Goal: Task Accomplishment & Management: Complete application form

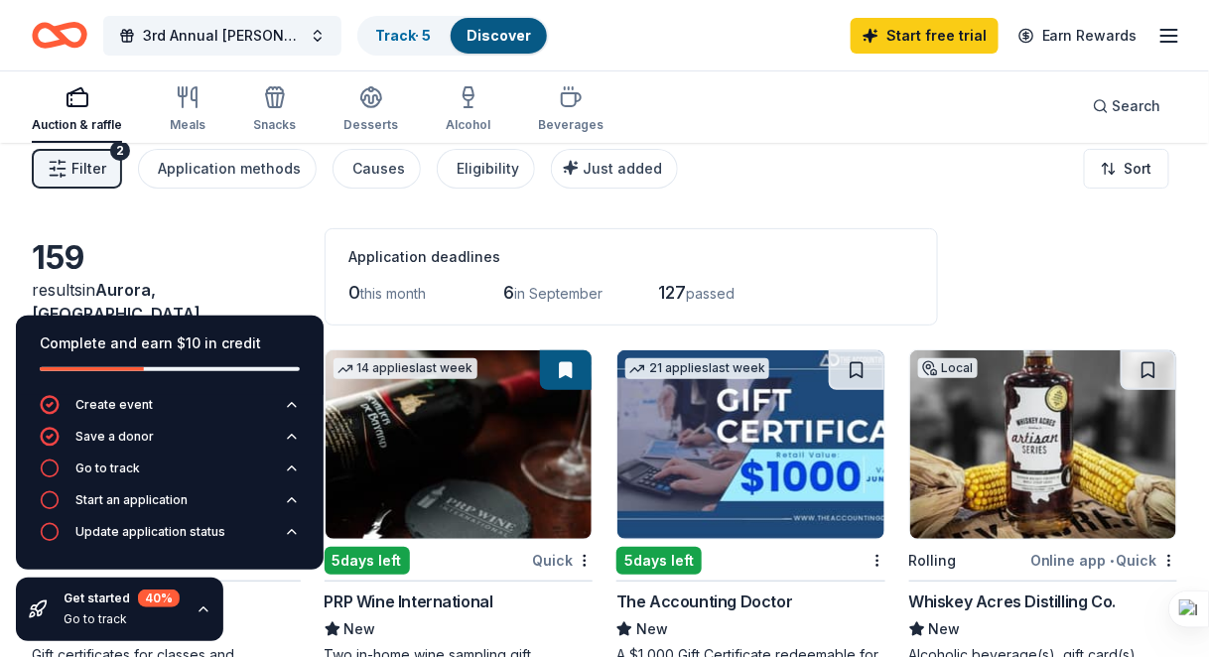
scroll to position [15, 0]
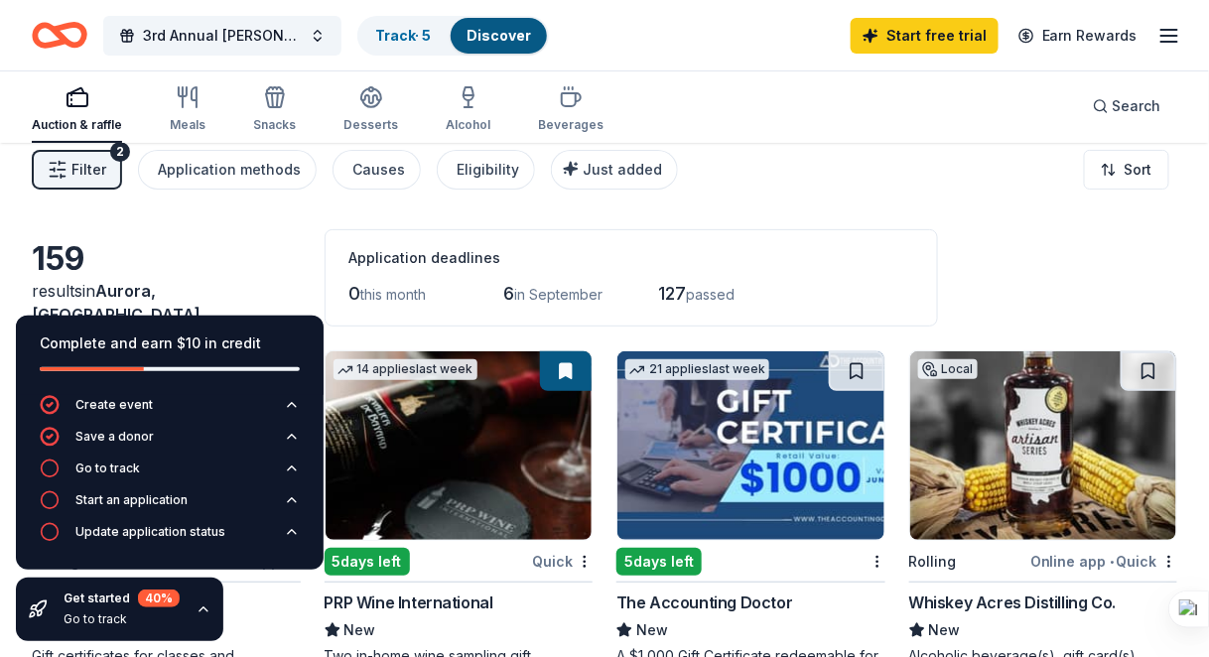
click at [733, 117] on div "Auction & raffle Meals Snacks Desserts Alcohol Beverages Search" at bounding box center [604, 105] width 1145 height 73
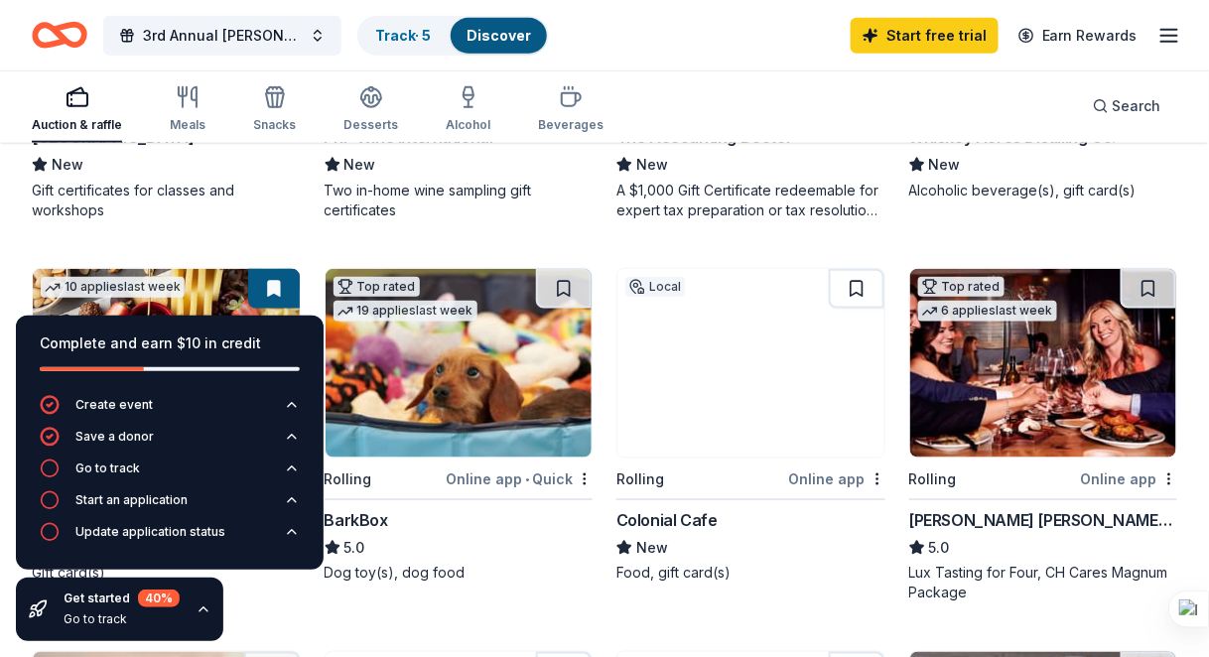
scroll to position [486, 0]
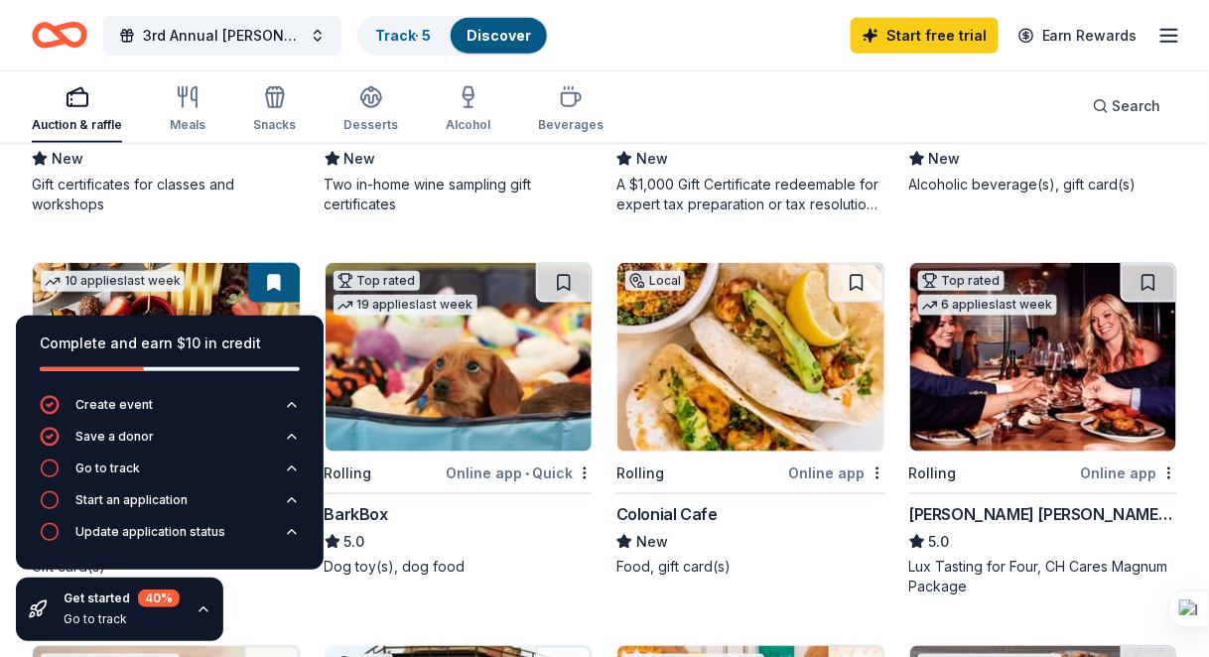
click at [1123, 468] on div "Online app" at bounding box center [1129, 472] width 96 height 25
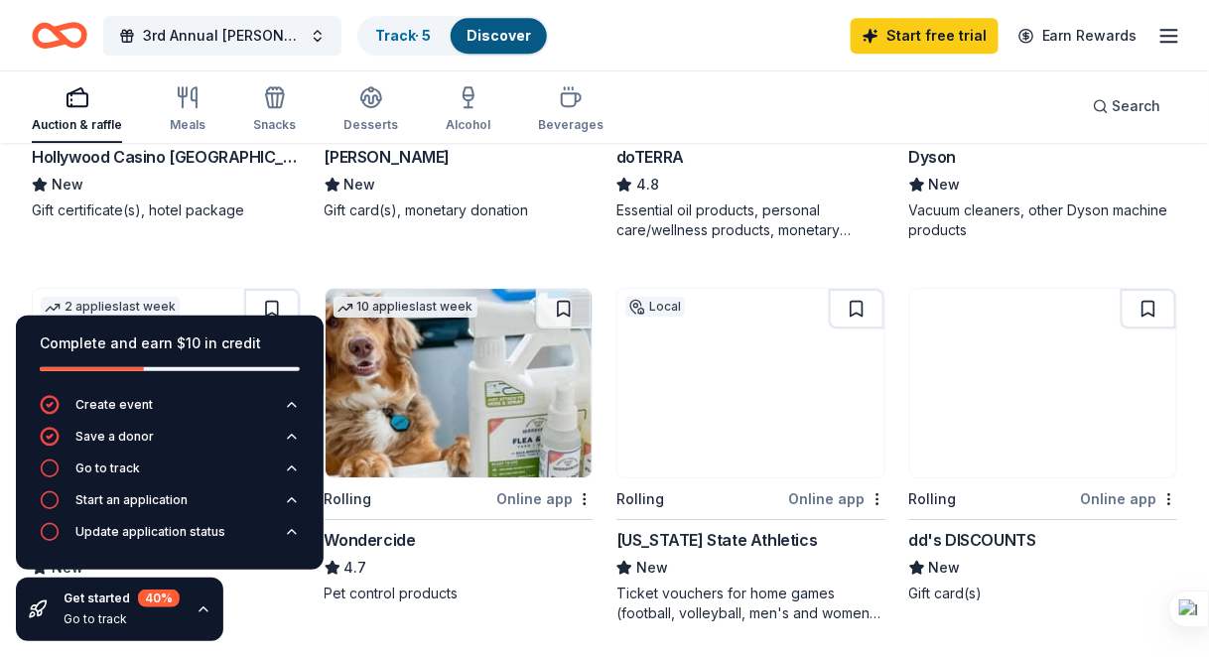
scroll to position [1612, 0]
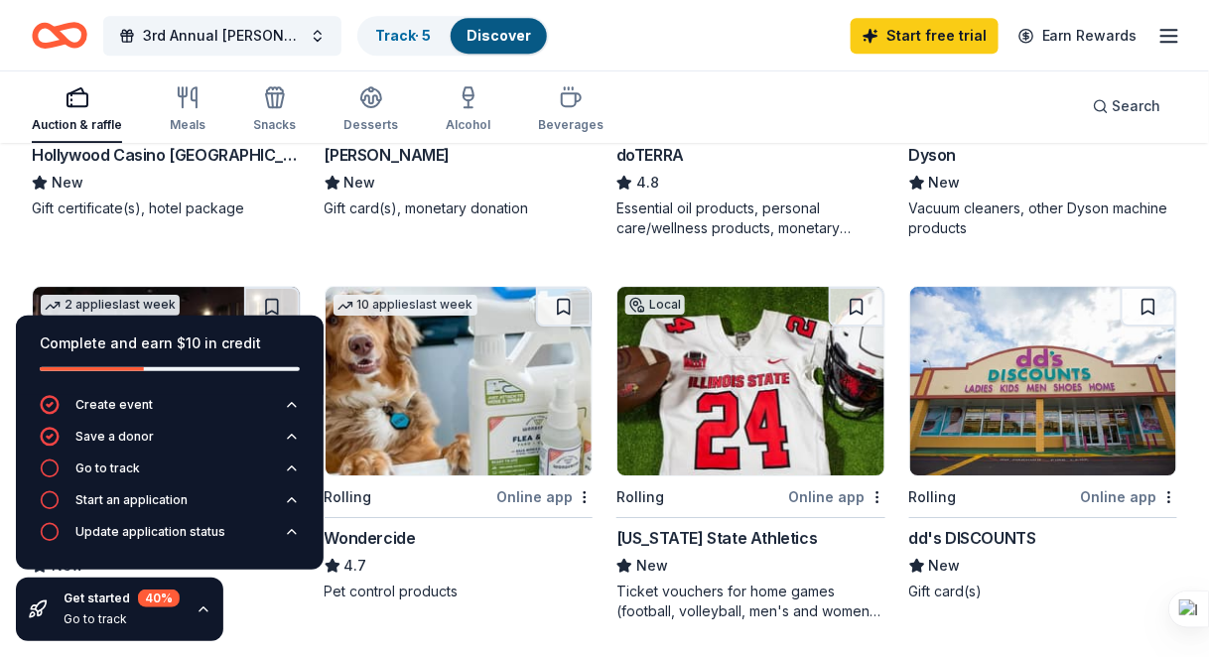
click at [827, 408] on img at bounding box center [750, 381] width 267 height 189
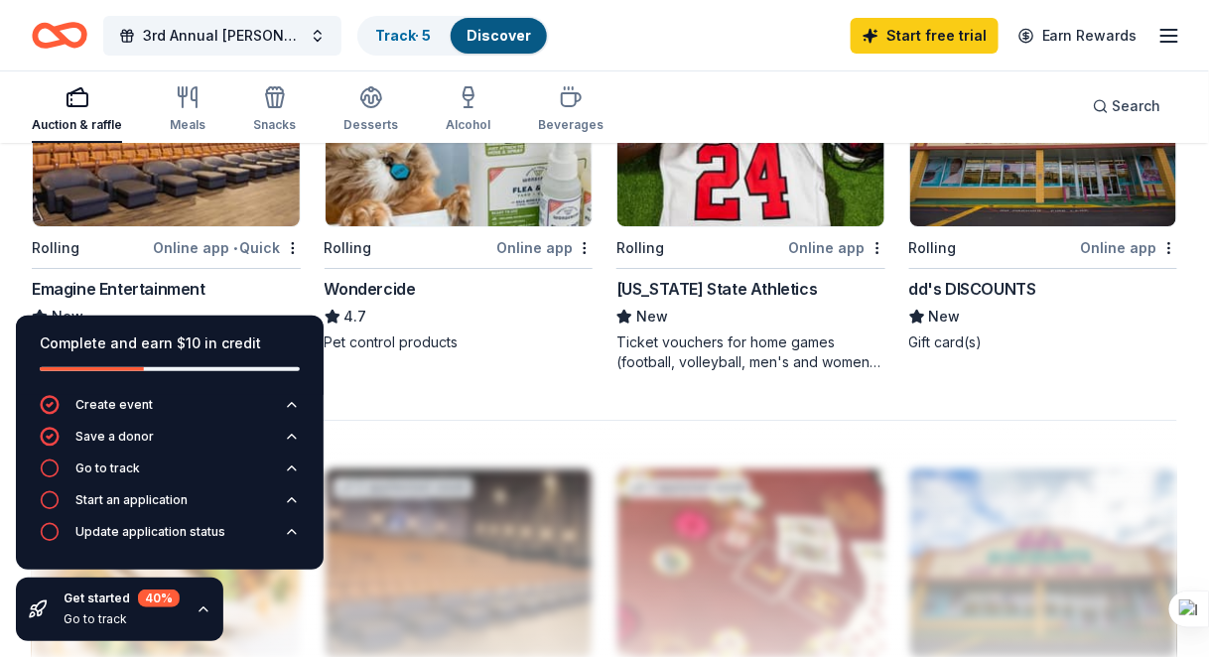
scroll to position [1865, 0]
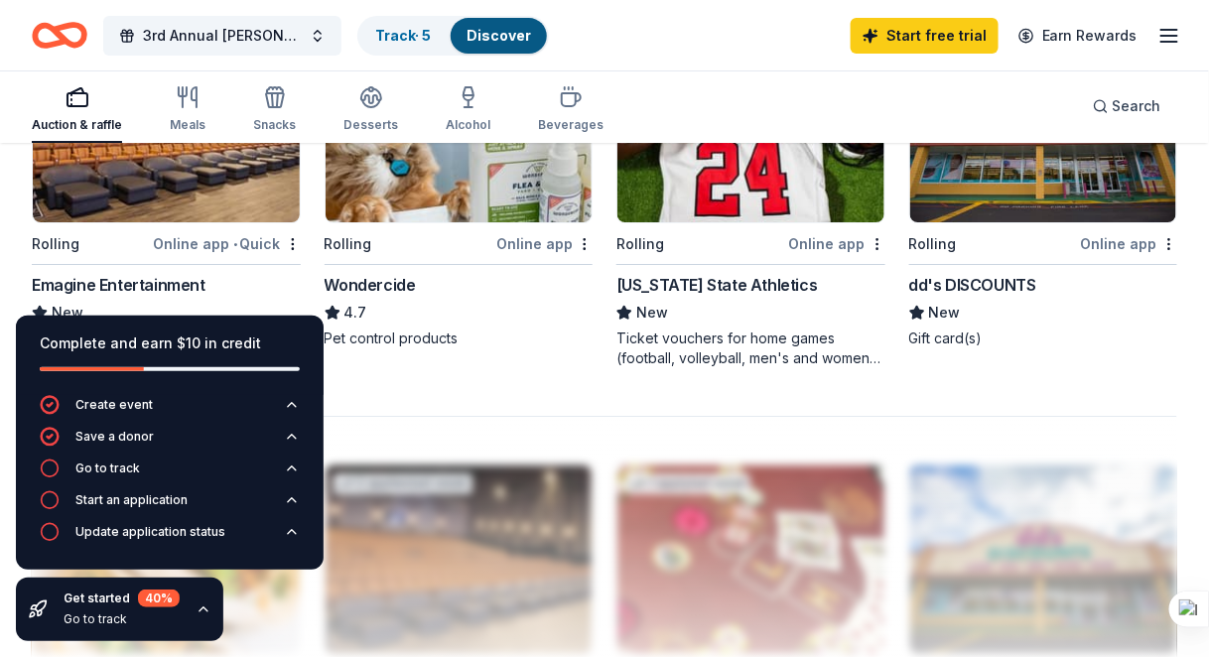
click at [226, 199] on img at bounding box center [166, 128] width 267 height 189
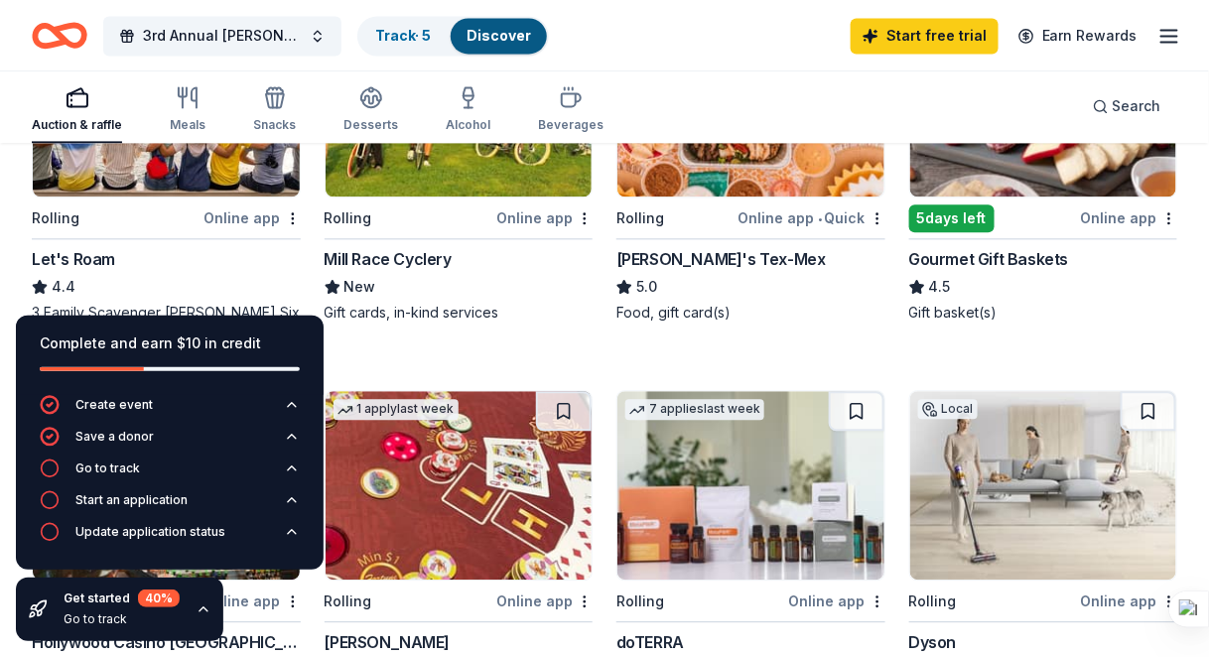
scroll to position [1227, 0]
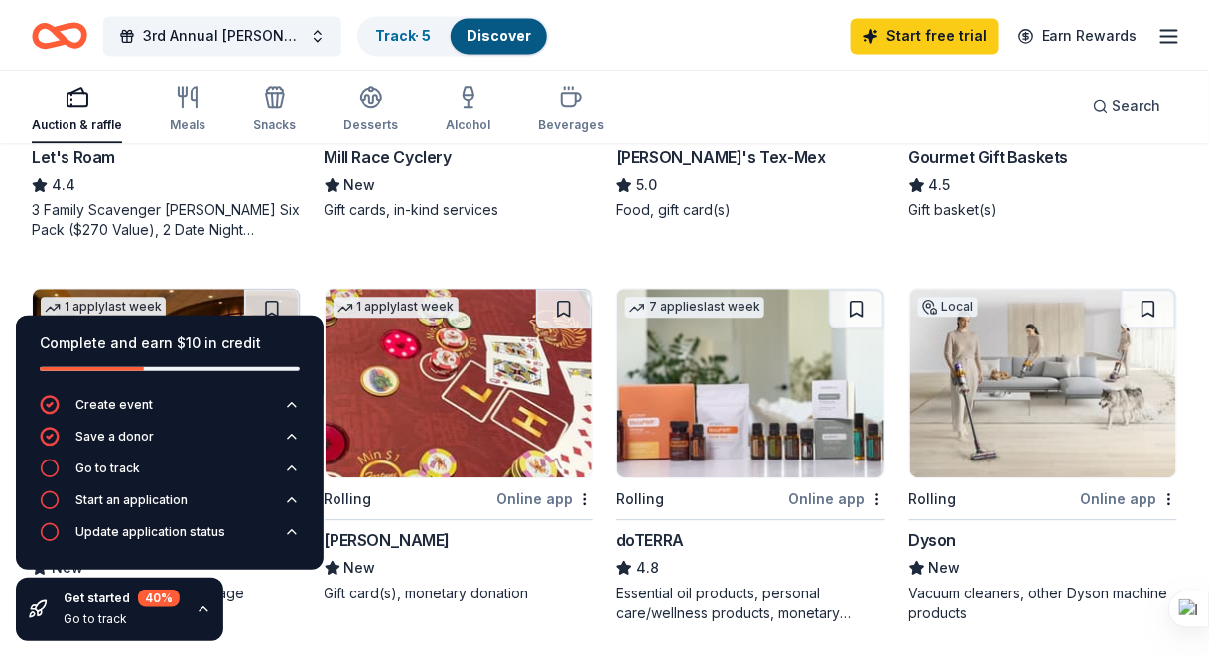
click at [735, 364] on img at bounding box center [750, 383] width 267 height 189
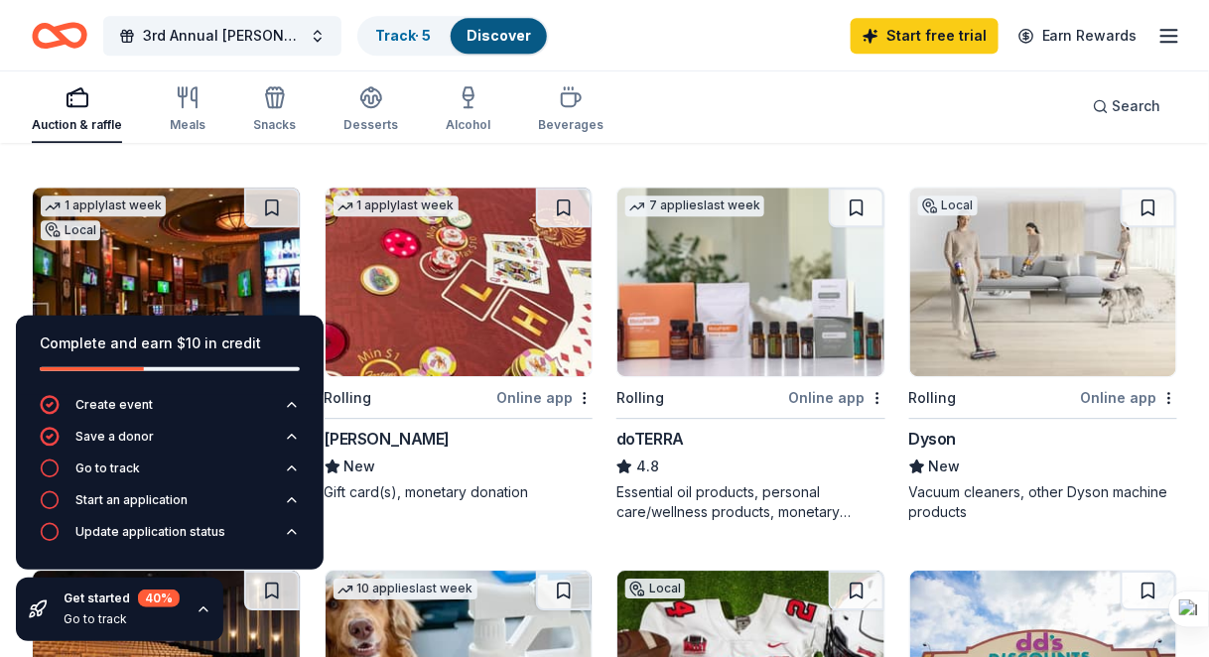
scroll to position [1329, 0]
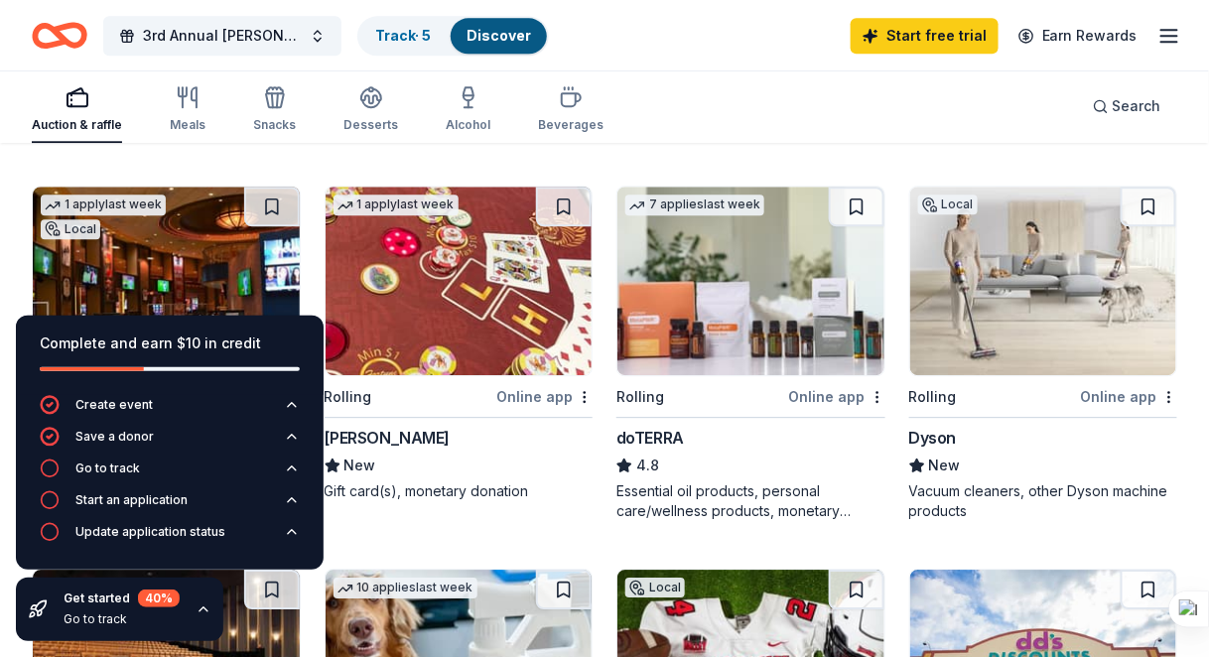
click at [1023, 284] on img at bounding box center [1043, 281] width 267 height 189
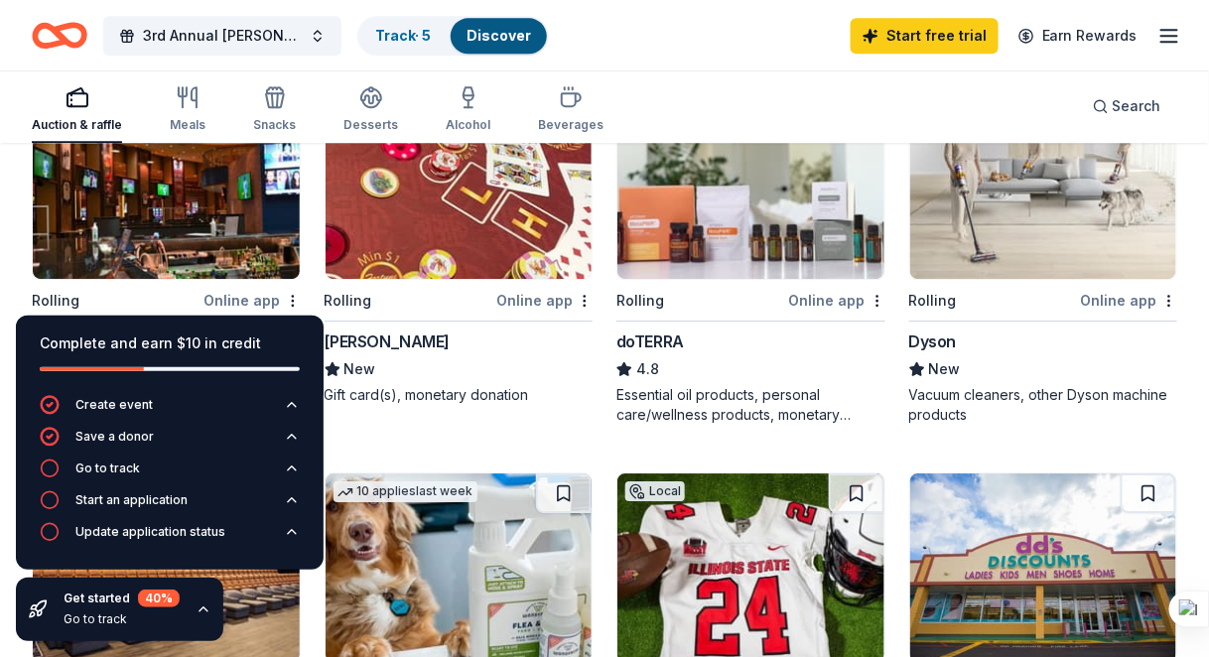
scroll to position [1423, 0]
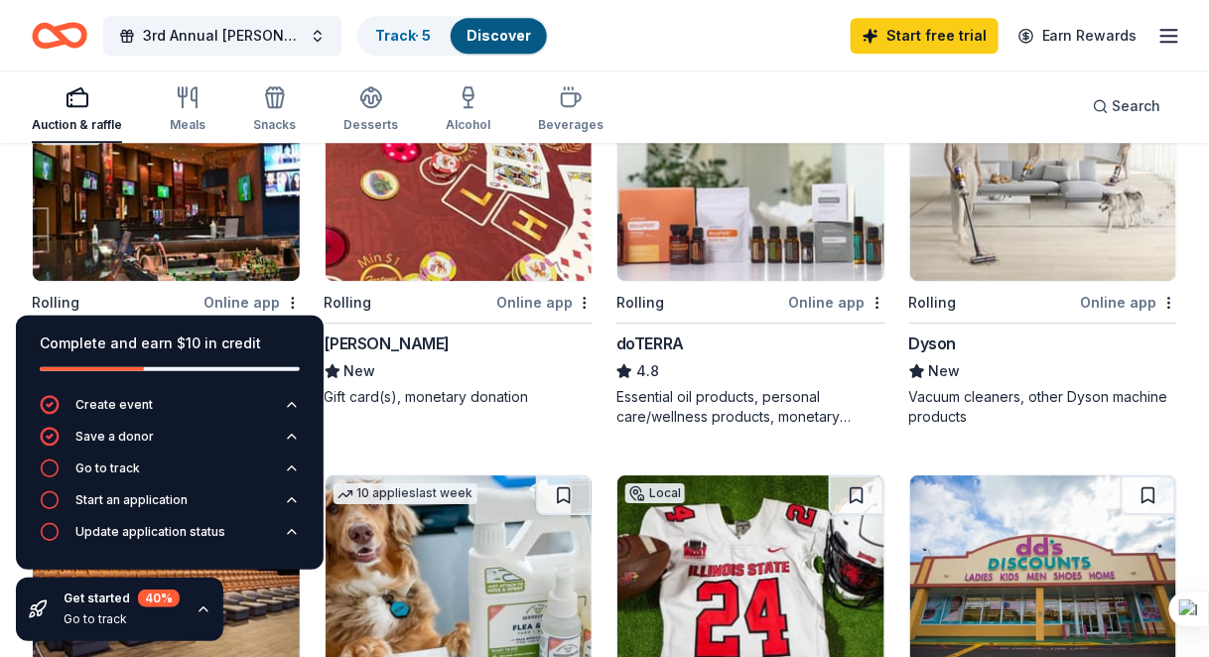
click at [173, 207] on img at bounding box center [166, 186] width 267 height 189
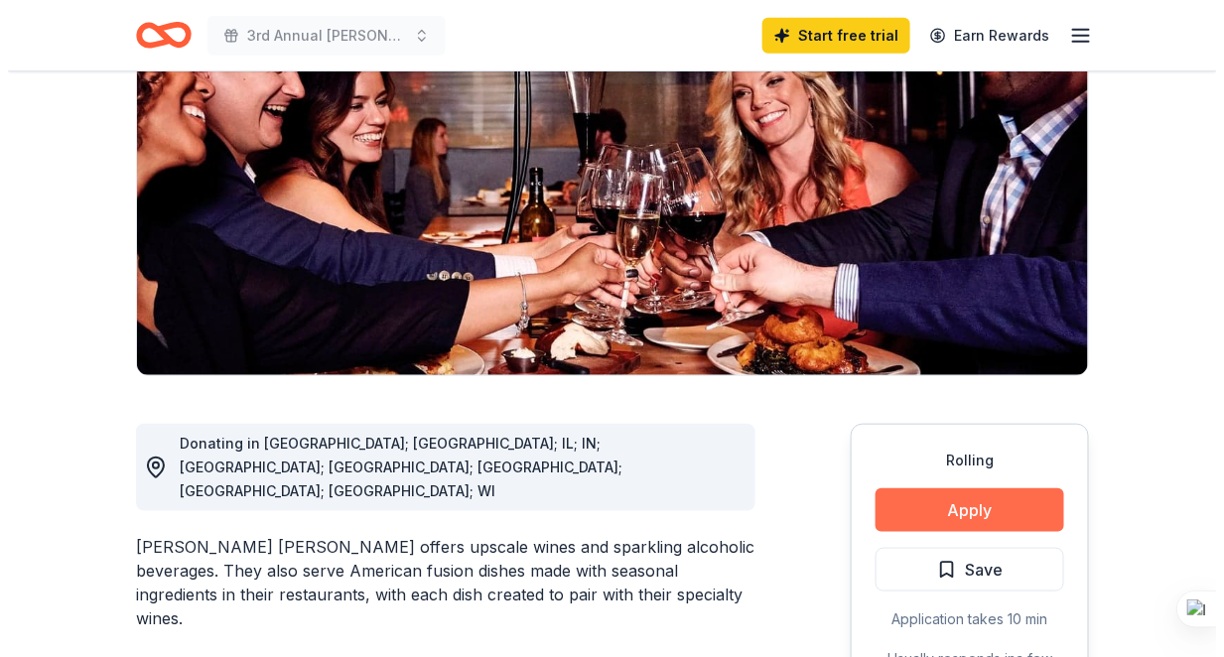
scroll to position [283, 0]
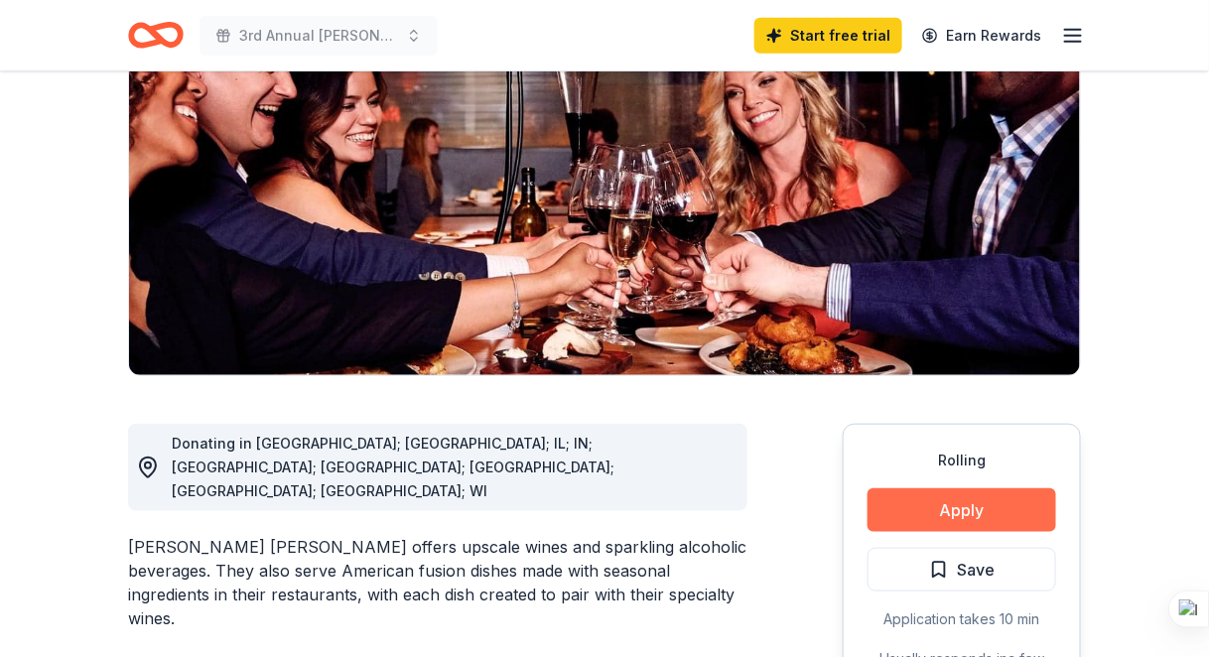
click at [999, 488] on button "Apply" at bounding box center [961, 510] width 189 height 44
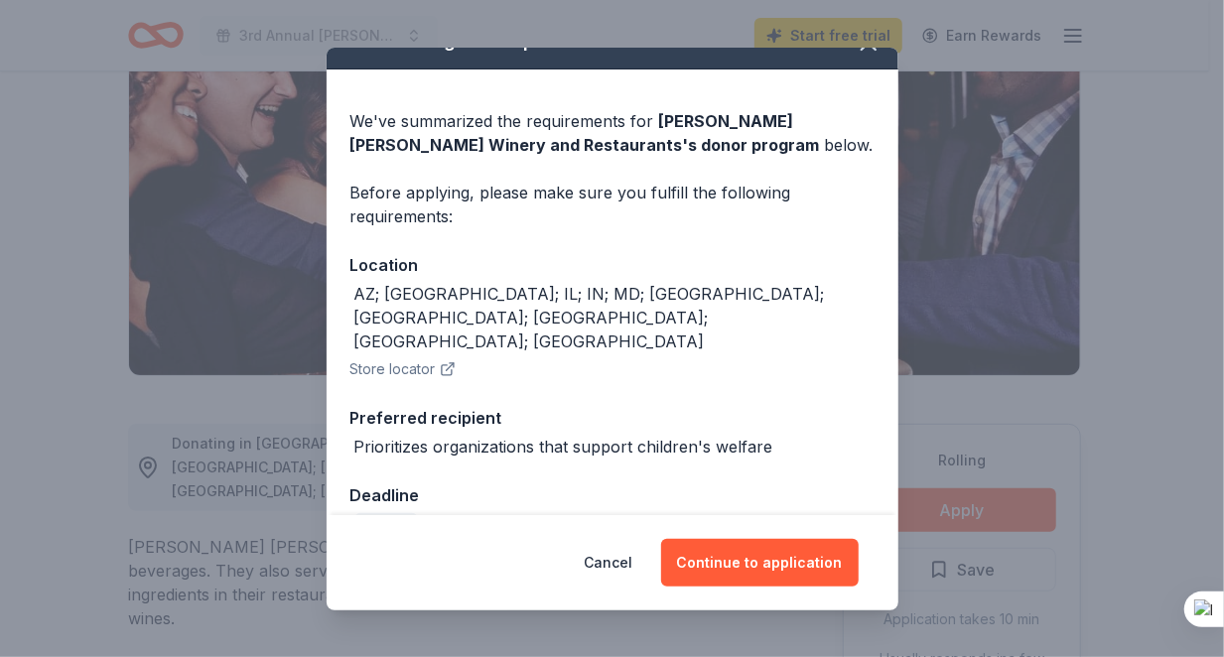
scroll to position [36, 0]
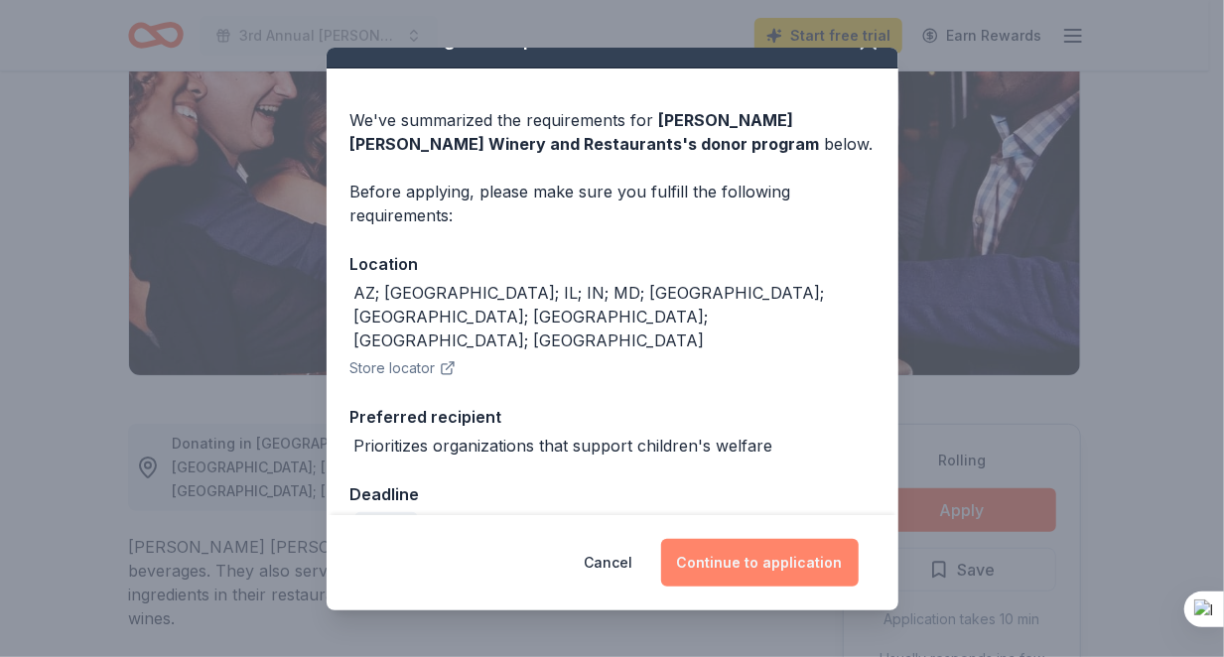
click at [718, 559] on button "Continue to application" at bounding box center [759, 563] width 197 height 48
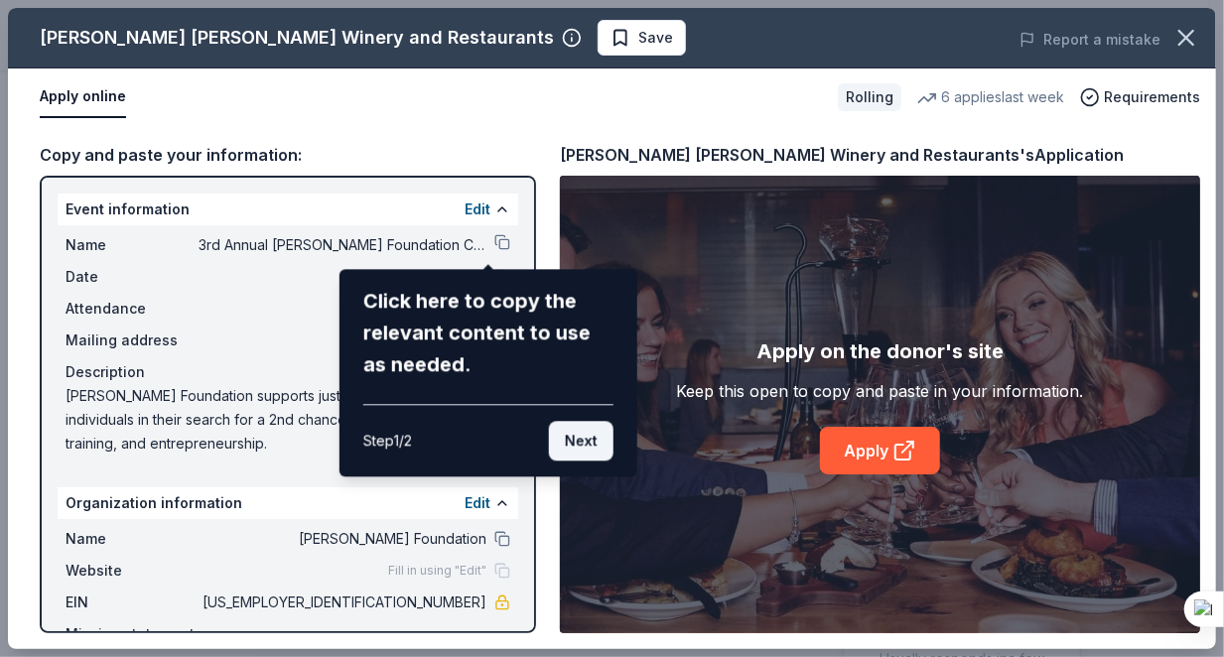
click at [571, 450] on button "Next" at bounding box center [581, 441] width 65 height 40
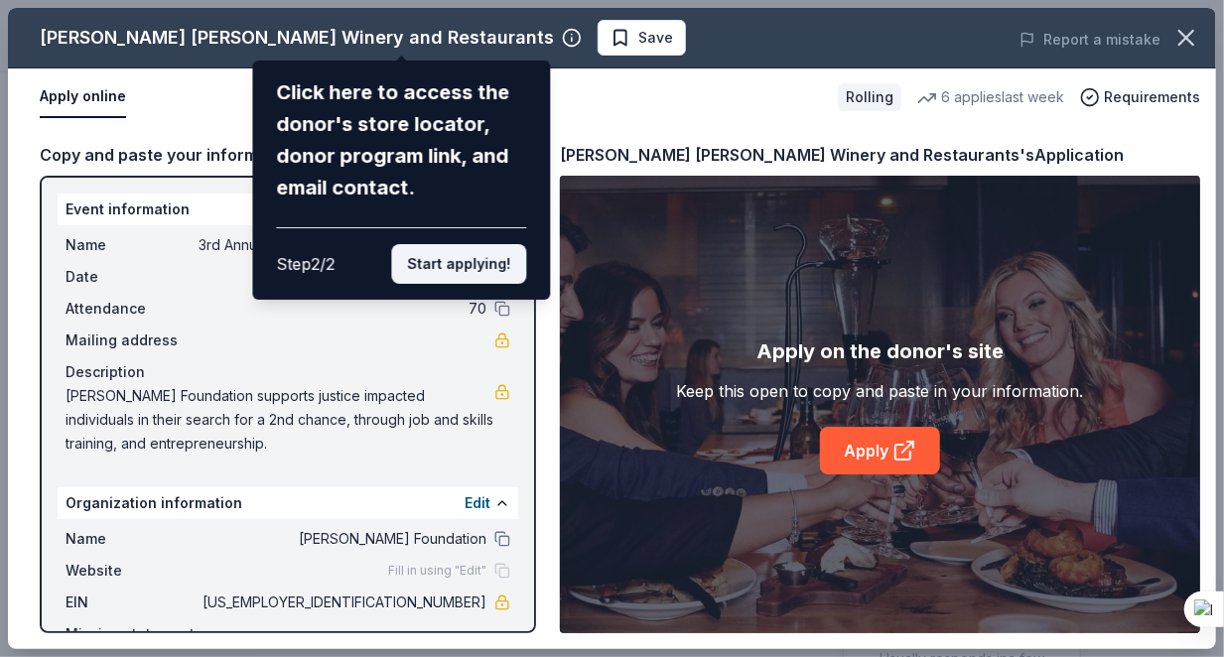
click at [436, 263] on button "Start applying!" at bounding box center [458, 264] width 135 height 40
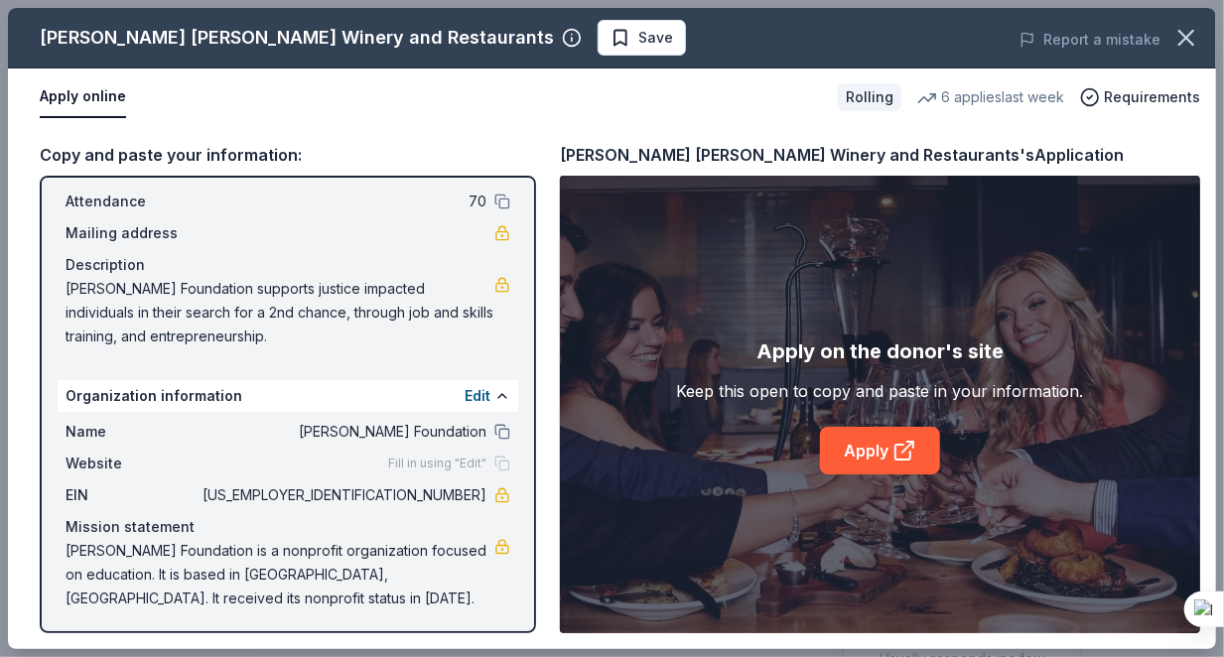
scroll to position [108, 0]
click at [494, 426] on button at bounding box center [502, 431] width 16 height 16
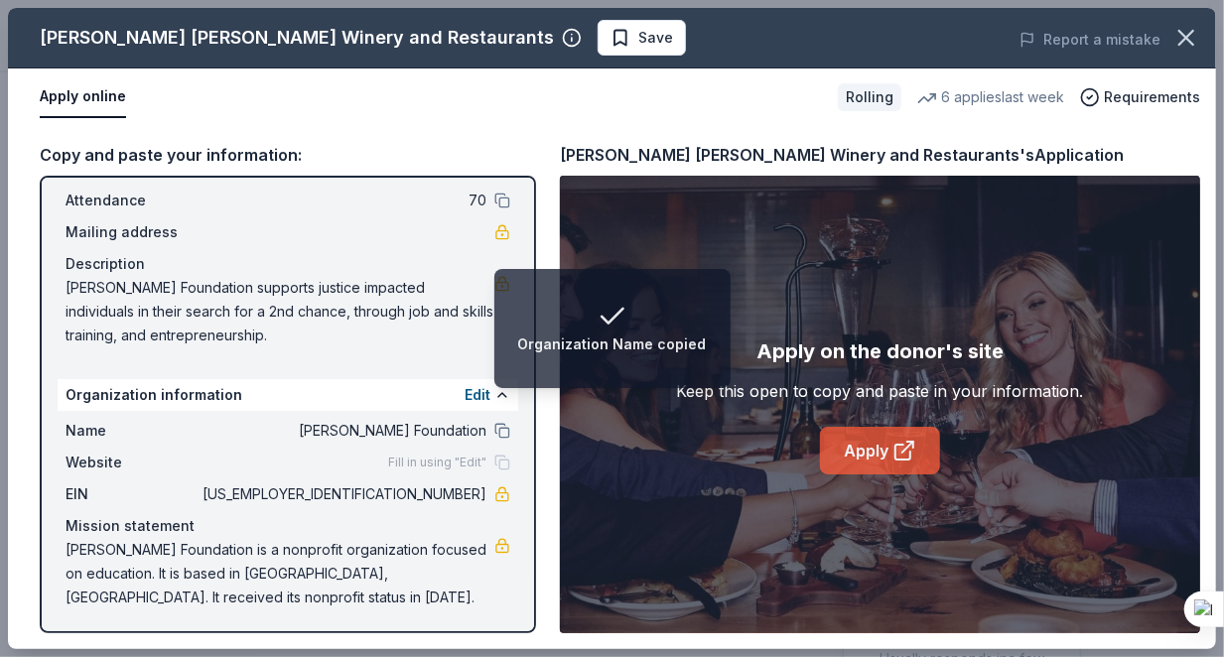
click at [867, 438] on link "Apply" at bounding box center [880, 451] width 120 height 48
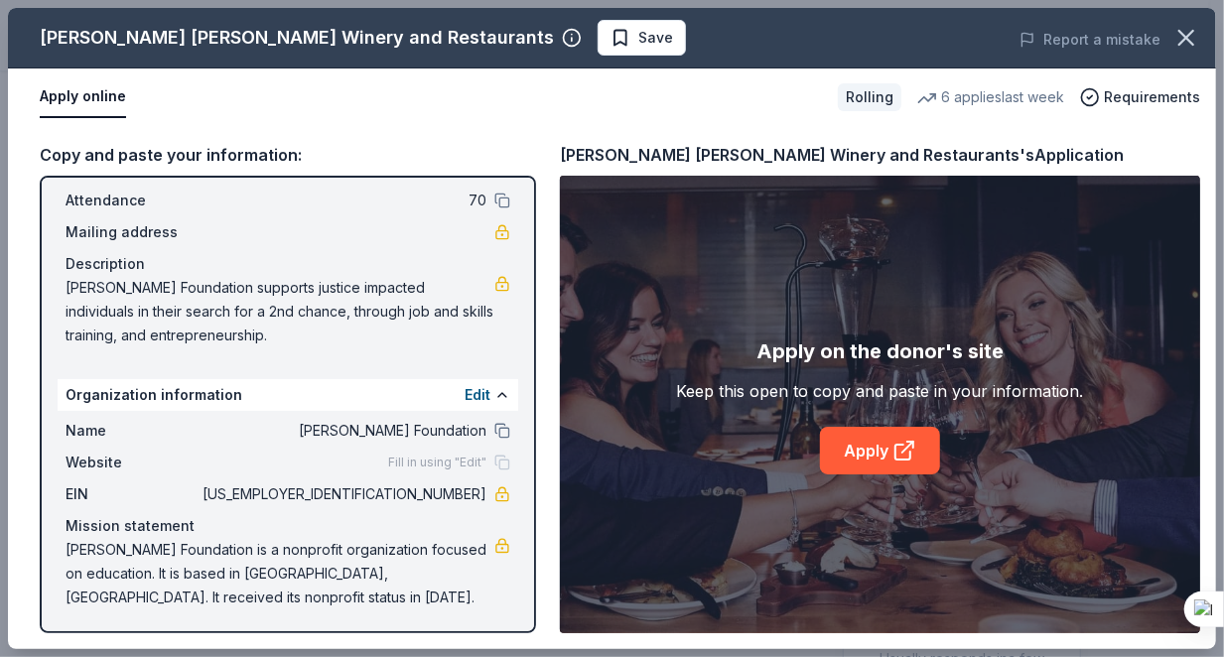
drag, startPoint x: 393, startPoint y: 489, endPoint x: 412, endPoint y: 485, distance: 19.3
click at [412, 485] on span "83-3212884" at bounding box center [342, 494] width 288 height 24
click at [475, 490] on div "EIN 83-3212884" at bounding box center [288, 494] width 445 height 24
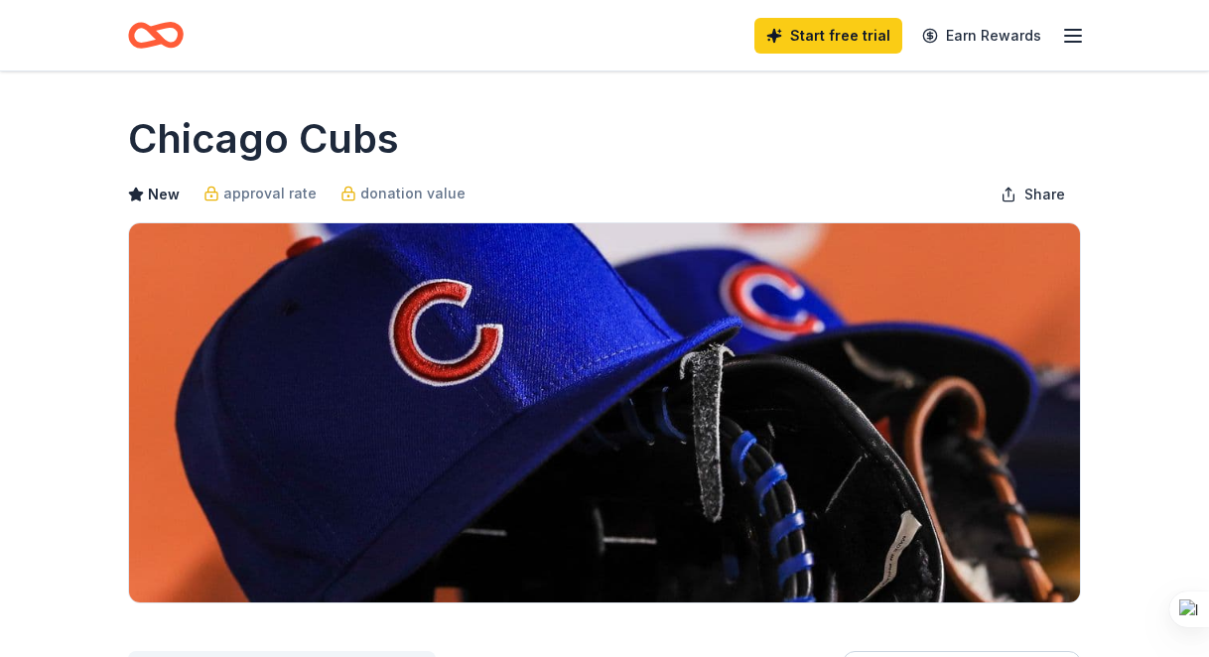
scroll to position [2276, 0]
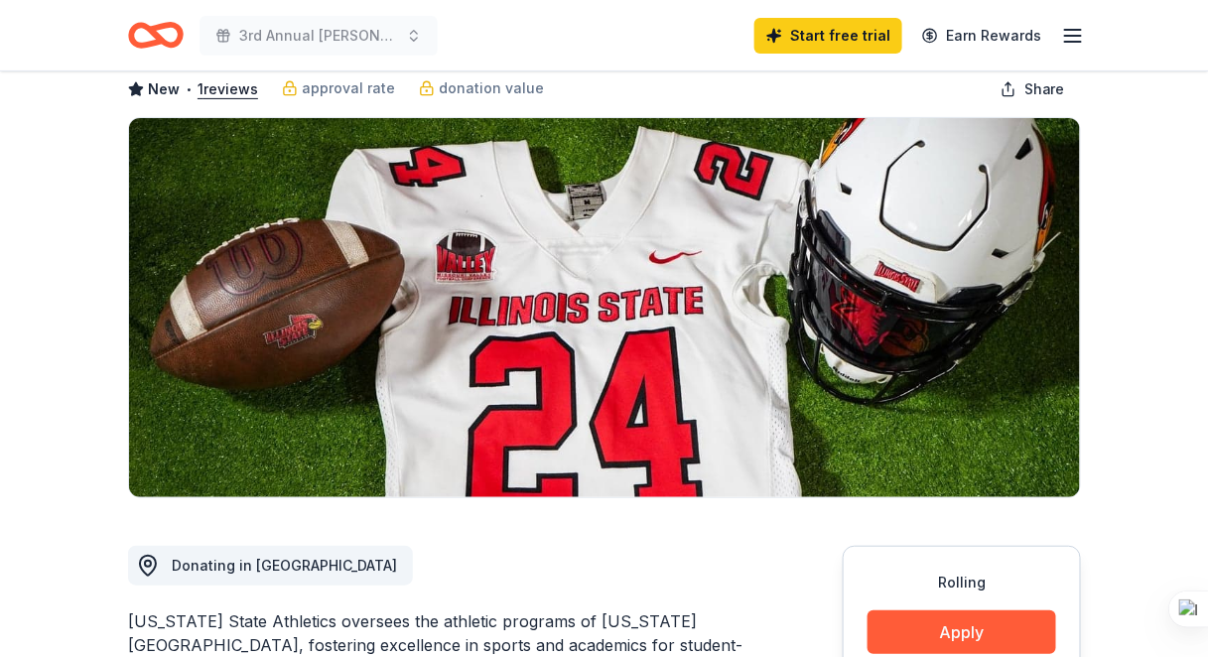
scroll to position [103, 0]
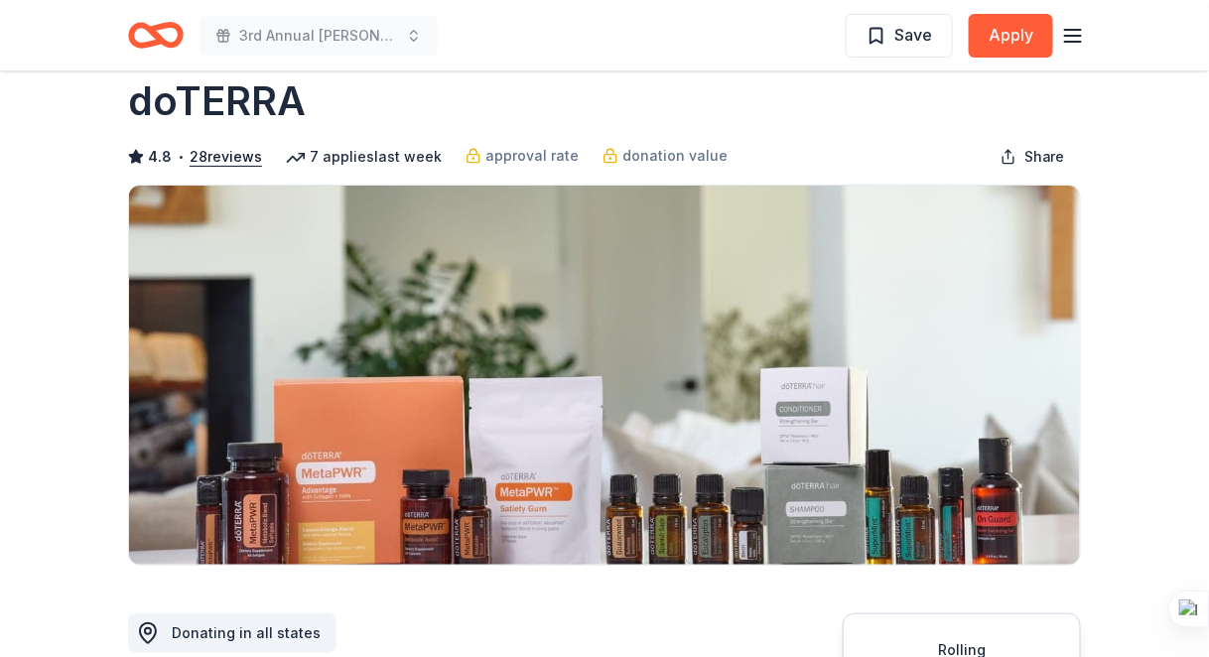
scroll to position [38, 0]
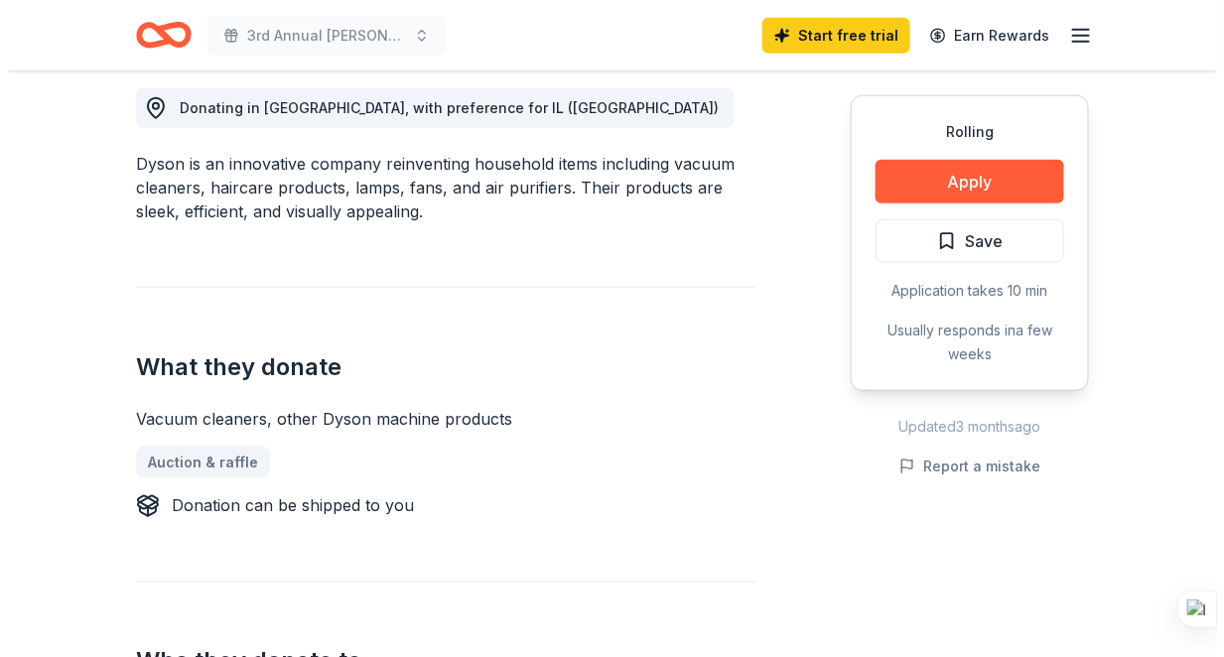
scroll to position [565, 0]
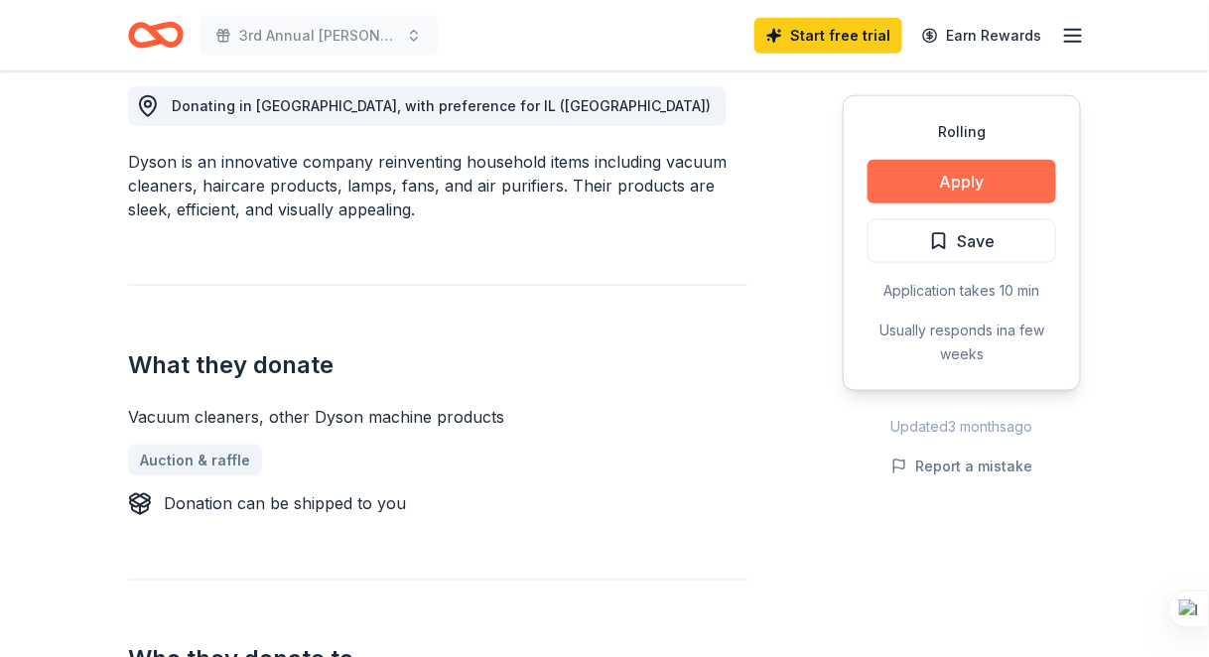
click at [975, 170] on button "Apply" at bounding box center [961, 182] width 189 height 44
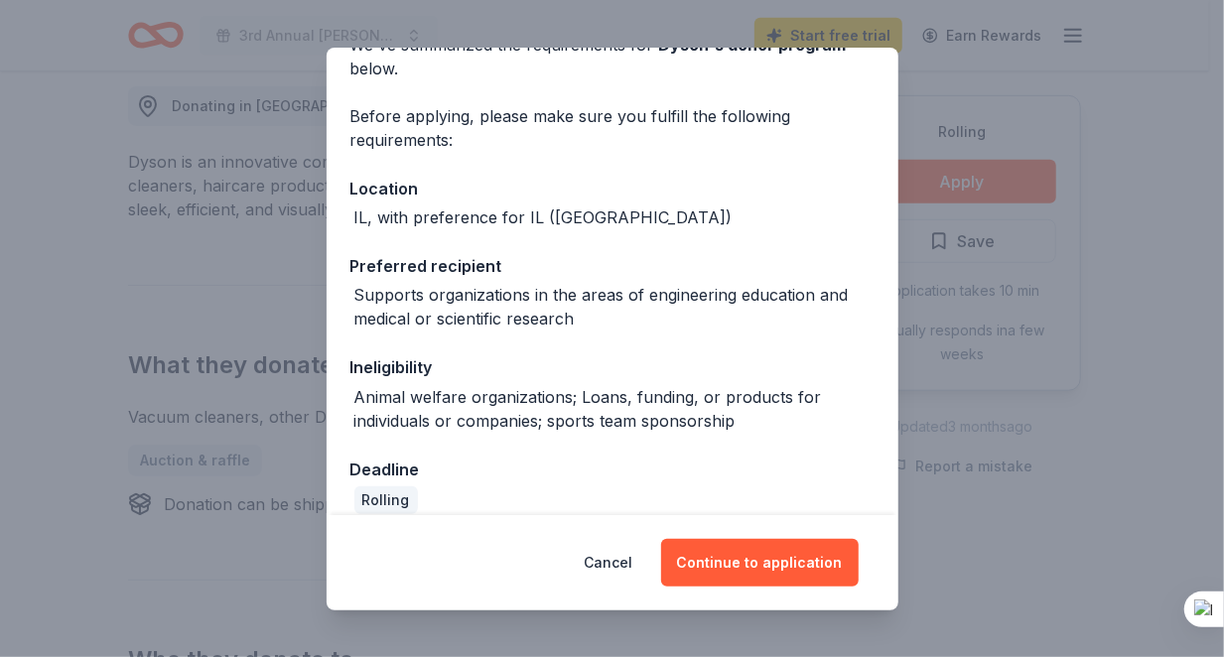
scroll to position [133, 0]
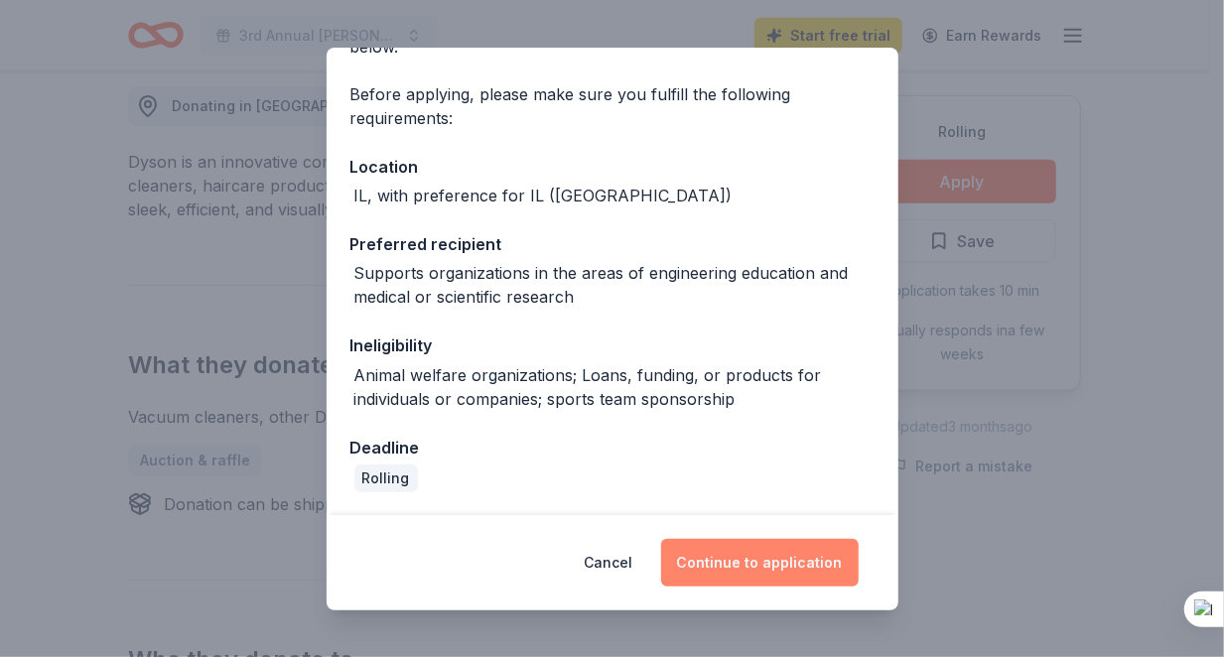
click at [724, 556] on button "Continue to application" at bounding box center [759, 563] width 197 height 48
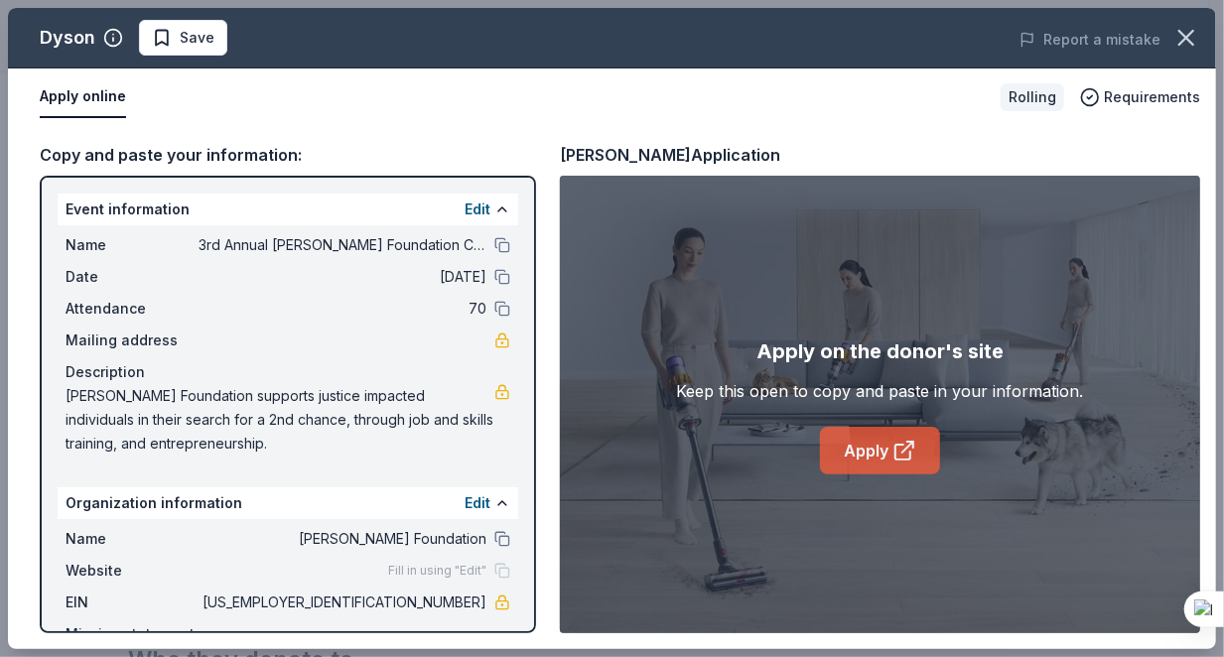
click at [879, 456] on link "Apply" at bounding box center [880, 451] width 120 height 48
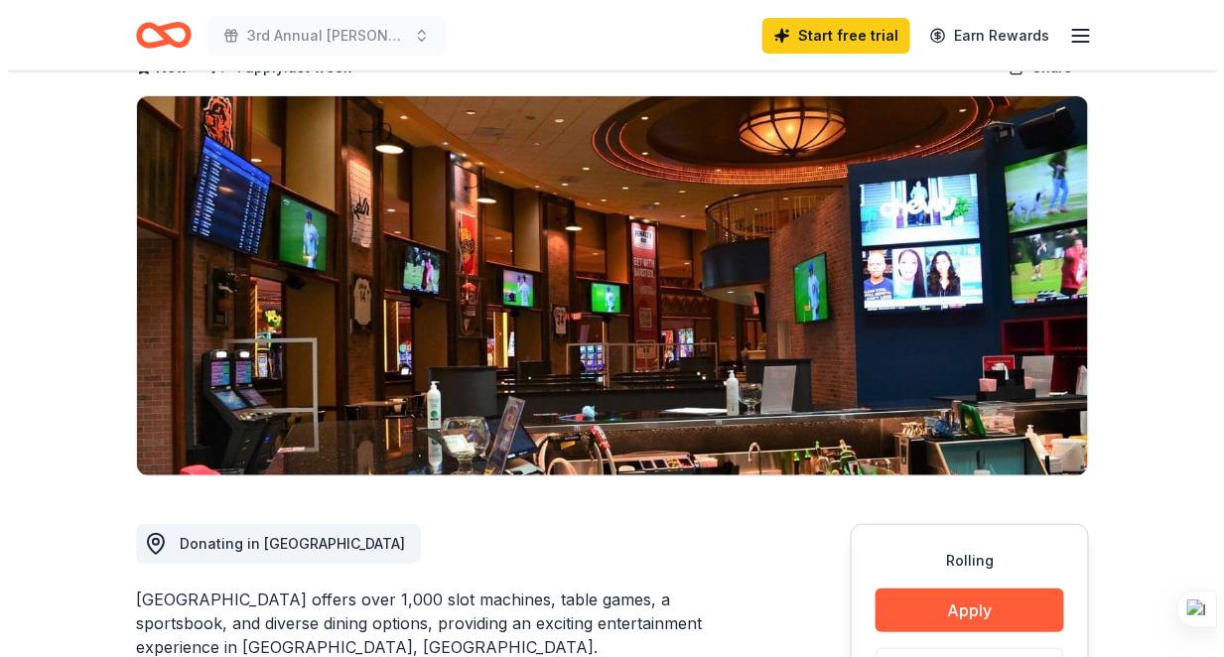
scroll to position [131, 0]
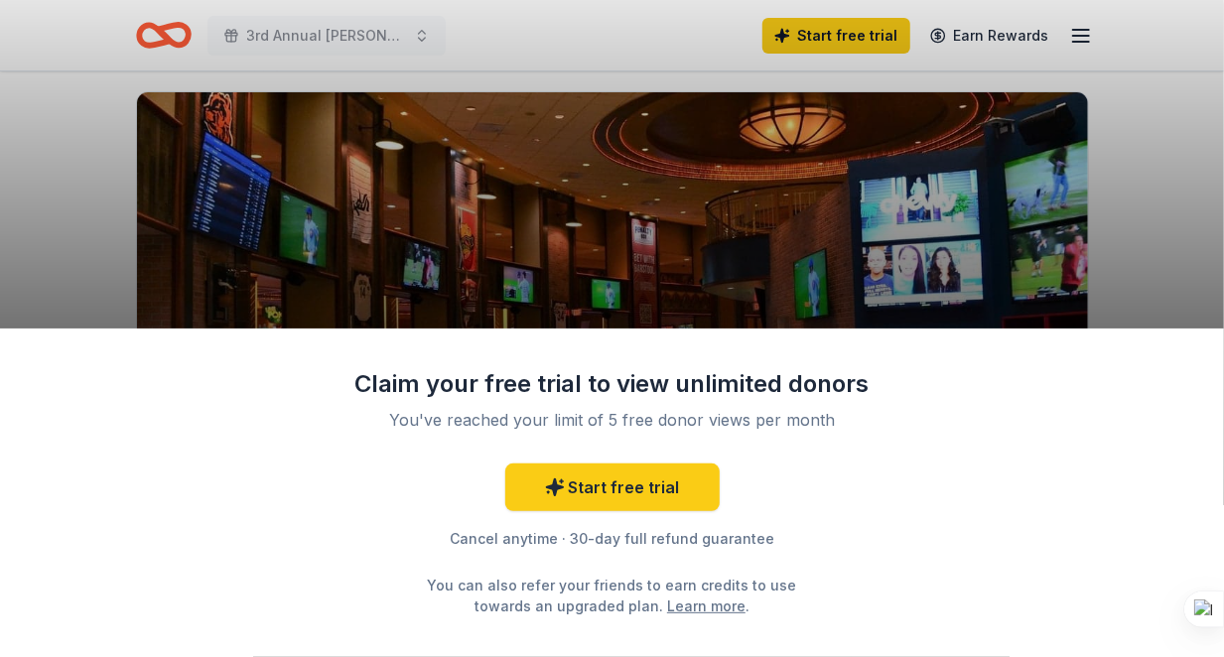
click at [521, 245] on div "Claim your free trial to view unlimited donors You've reached your limit of 5 f…" at bounding box center [612, 328] width 1224 height 657
